Goal: Information Seeking & Learning: Understand process/instructions

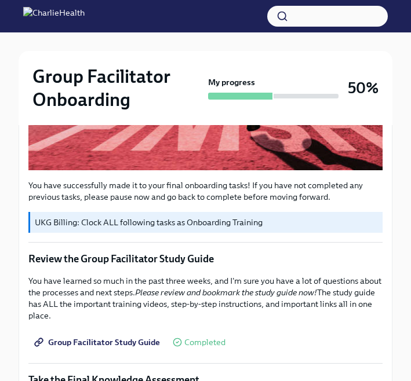
scroll to position [623, 0]
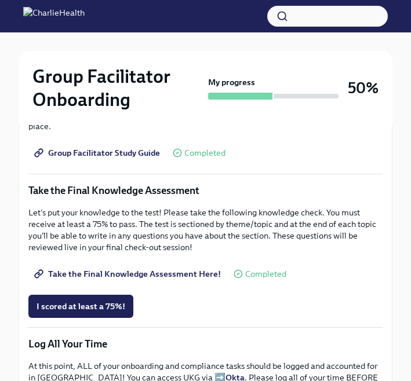
click at [126, 274] on link "Take the Final Knowledge Assessment Here!" at bounding box center [128, 274] width 201 height 23
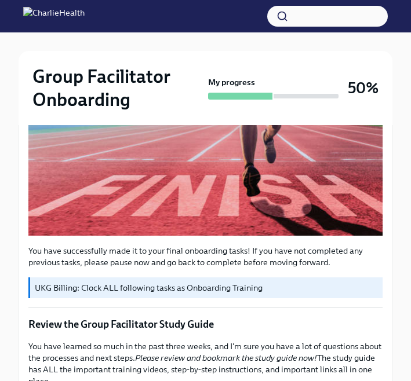
scroll to position [125, 0]
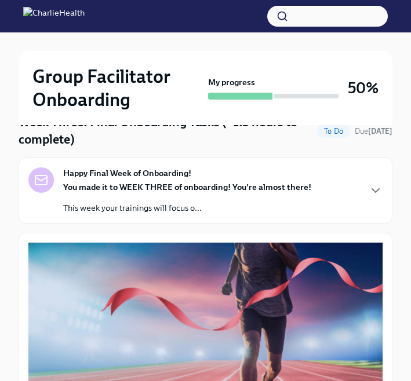
click at [42, 35] on div at bounding box center [206, 41] width 374 height 19
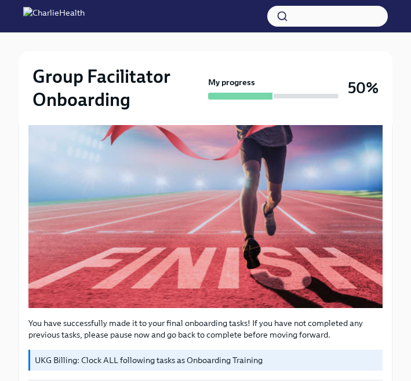
scroll to position [107, 0]
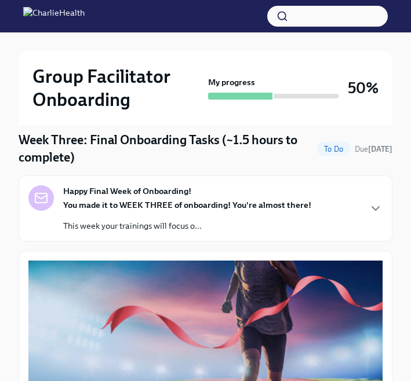
click at [167, 149] on h4 "Week Three: Final Onboarding Tasks (~1.5 hours to complete)" at bounding box center [166, 149] width 294 height 35
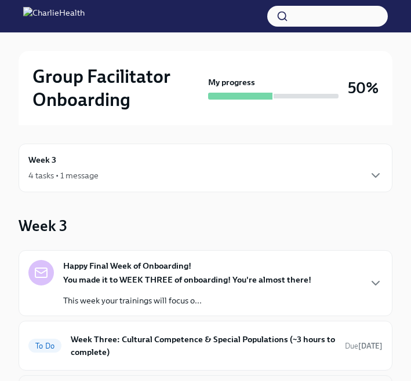
scroll to position [210, 0]
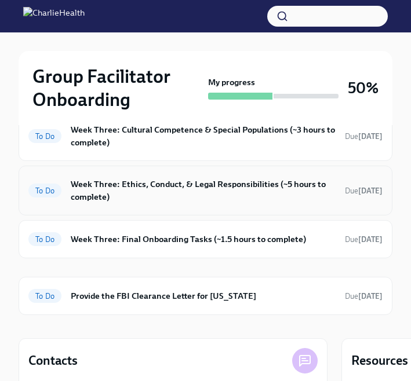
click link "To Do Week Three: Ethics, Conduct, & Legal Responsibilities (~5 hours to comple…" at bounding box center [205, 191] width 354 height 30
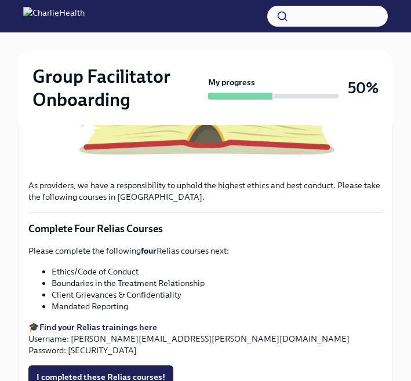
scroll to position [635, 0]
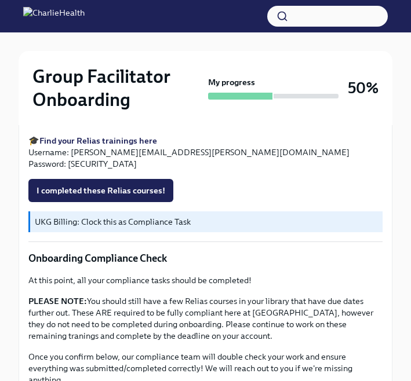
click at [39, 136] on link "Find your Relias trainings here" at bounding box center [98, 141] width 118 height 10
